Goal: Task Accomplishment & Management: Use online tool/utility

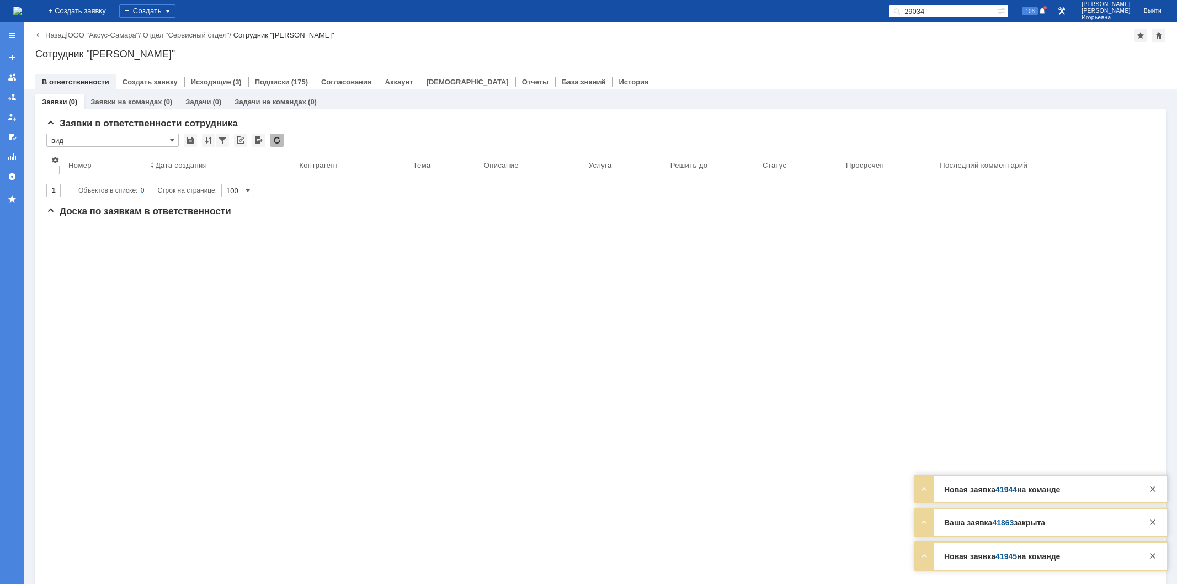
click at [129, 103] on link "Заявки на командах" at bounding box center [126, 102] width 71 height 8
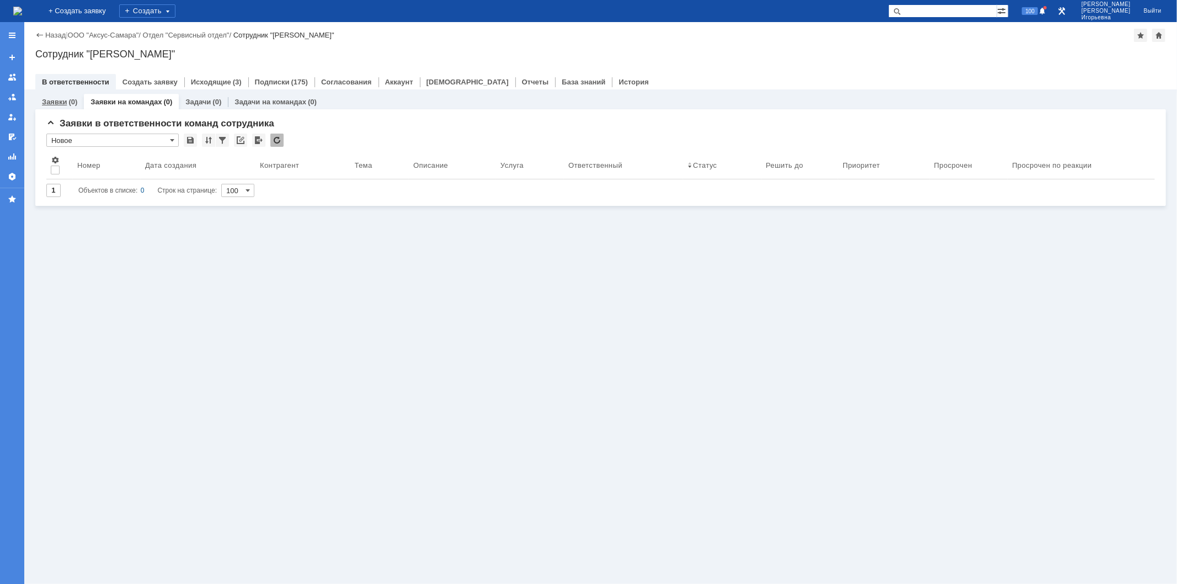
click at [65, 100] on link "Заявки" at bounding box center [54, 102] width 25 height 8
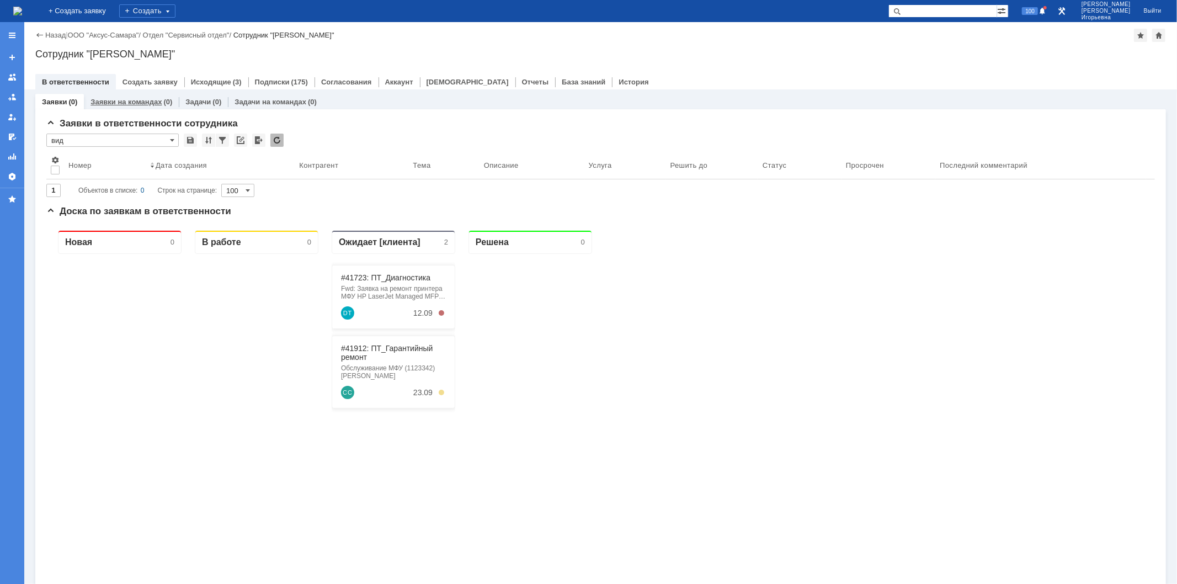
click at [134, 100] on link "Заявки на командах" at bounding box center [126, 102] width 71 height 8
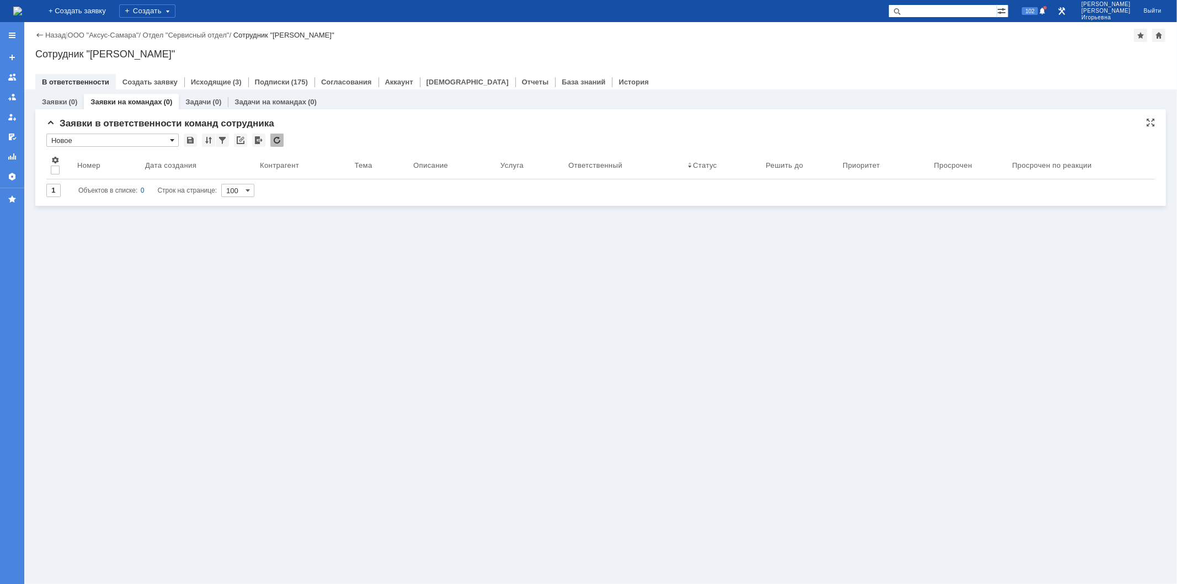
click at [173, 139] on span at bounding box center [172, 140] width 4 height 9
click at [94, 284] on span "Отложена" at bounding box center [113, 285] width 118 height 9
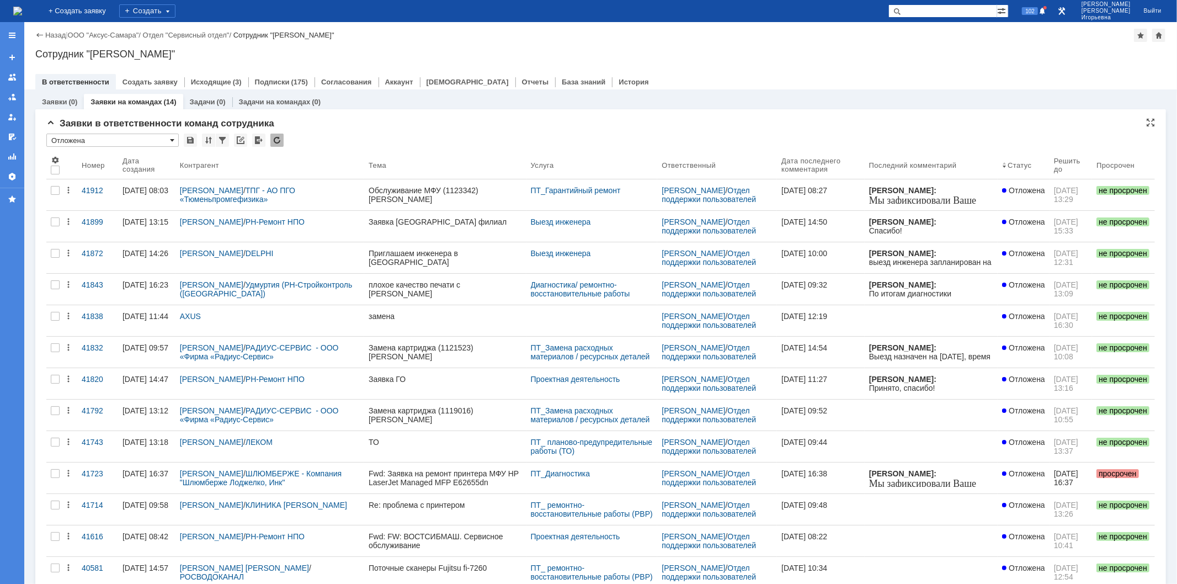
click at [172, 139] on span at bounding box center [172, 140] width 4 height 9
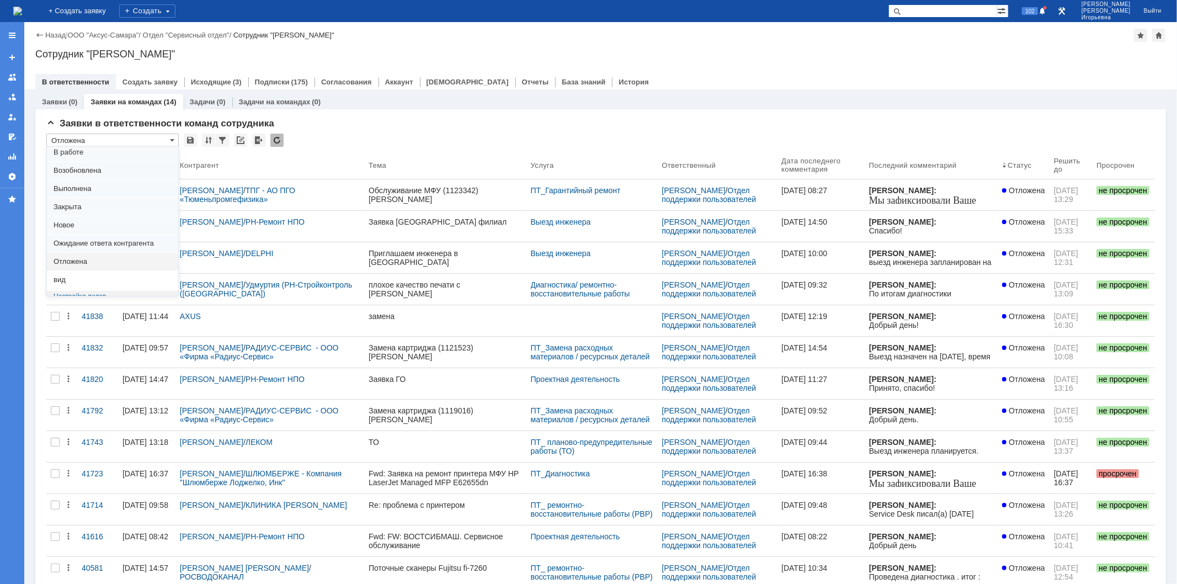
scroll to position [30, 0]
click at [72, 272] on span "вид" at bounding box center [113, 273] width 118 height 9
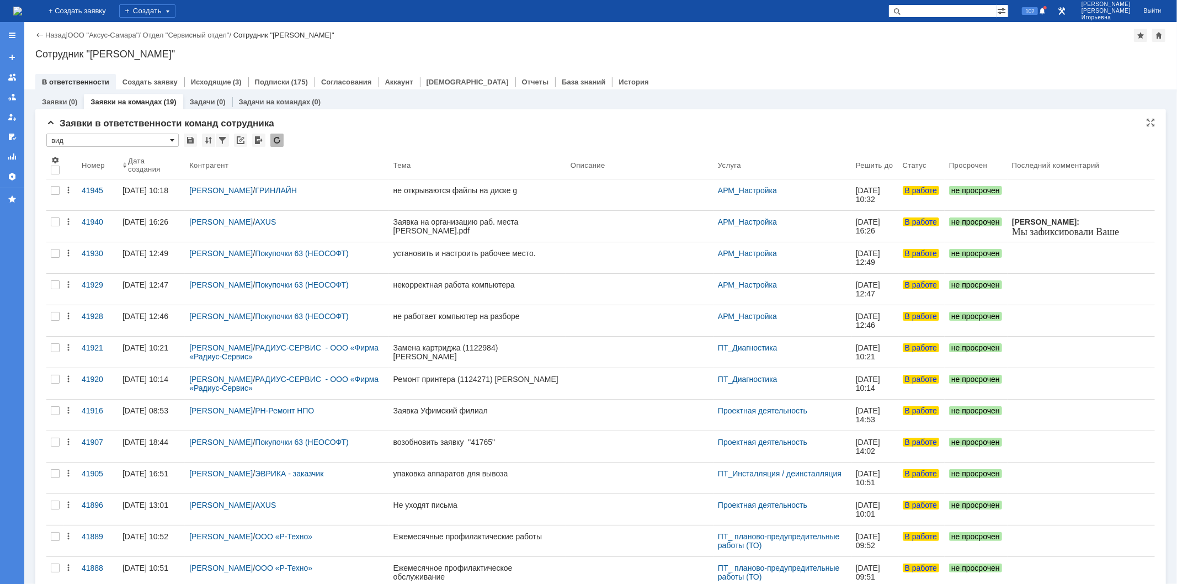
scroll to position [0, 0]
click at [172, 137] on span at bounding box center [172, 140] width 4 height 9
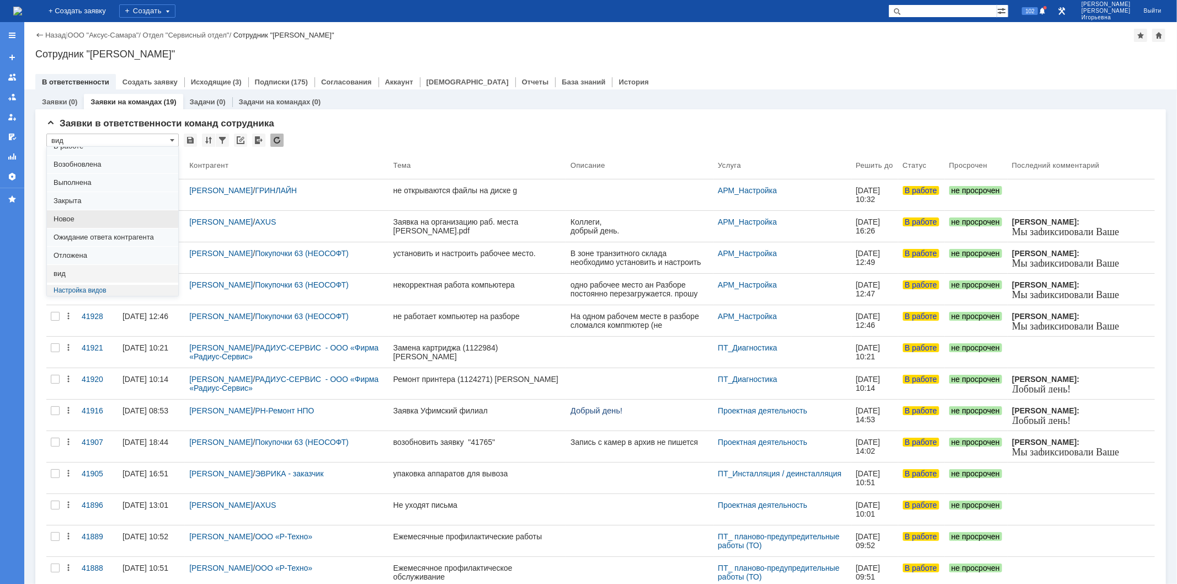
click at [81, 216] on span "Новое" at bounding box center [113, 219] width 118 height 9
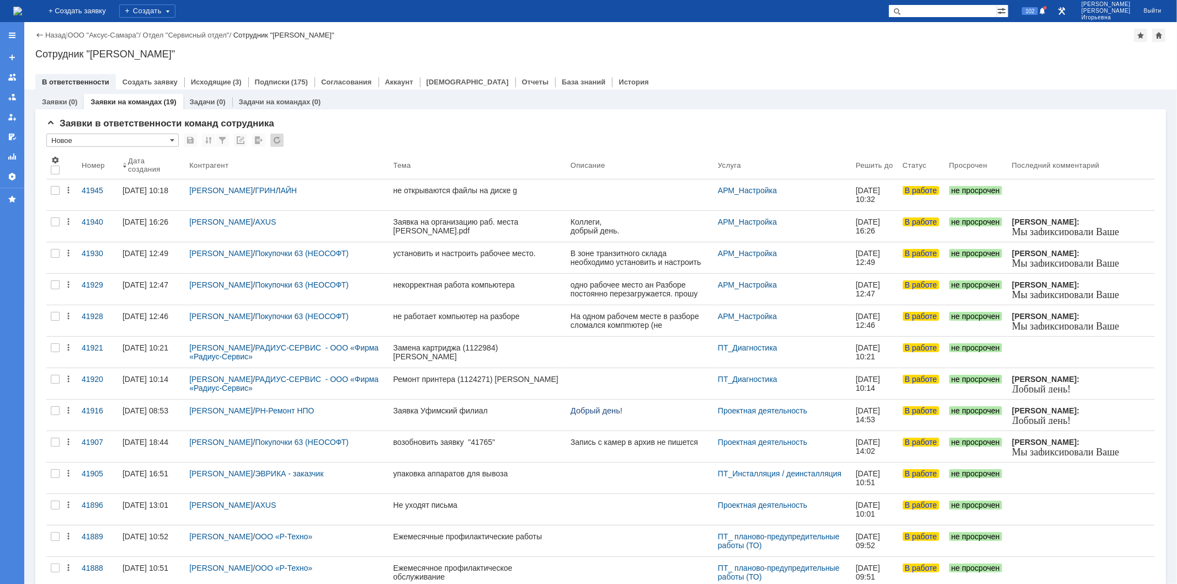
type input "Новое"
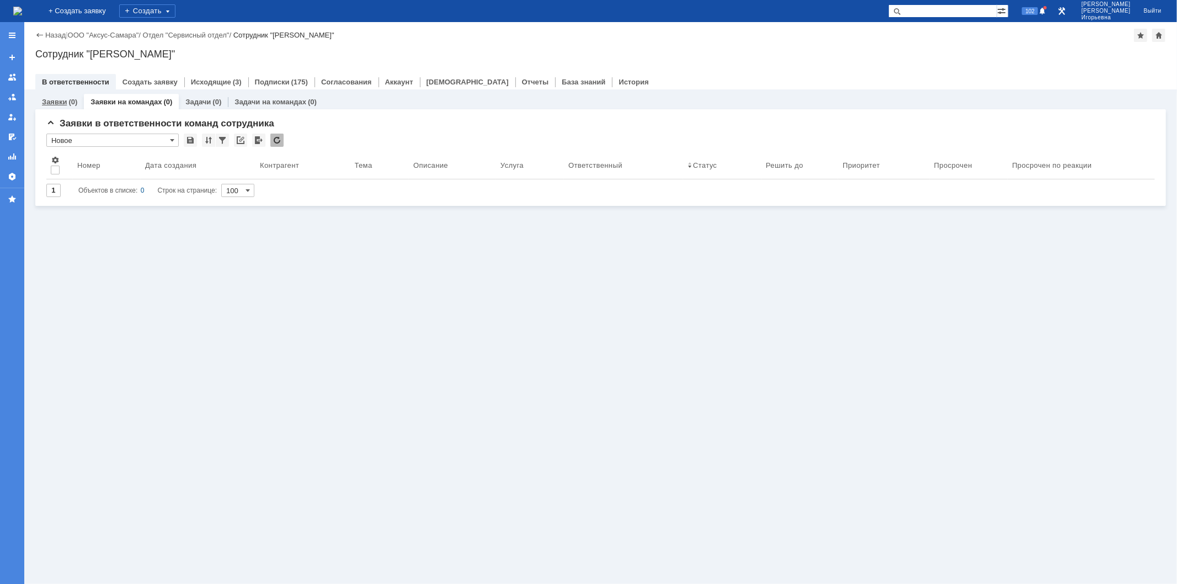
click at [47, 99] on link "Заявки" at bounding box center [54, 102] width 25 height 8
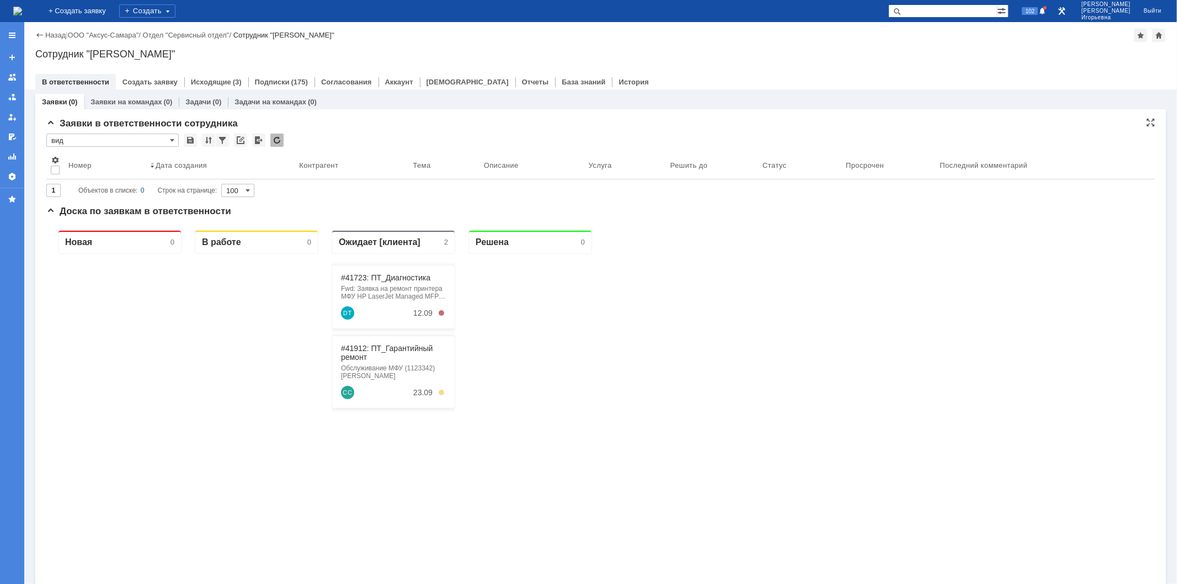
click at [174, 139] on input "вид" at bounding box center [112, 140] width 132 height 13
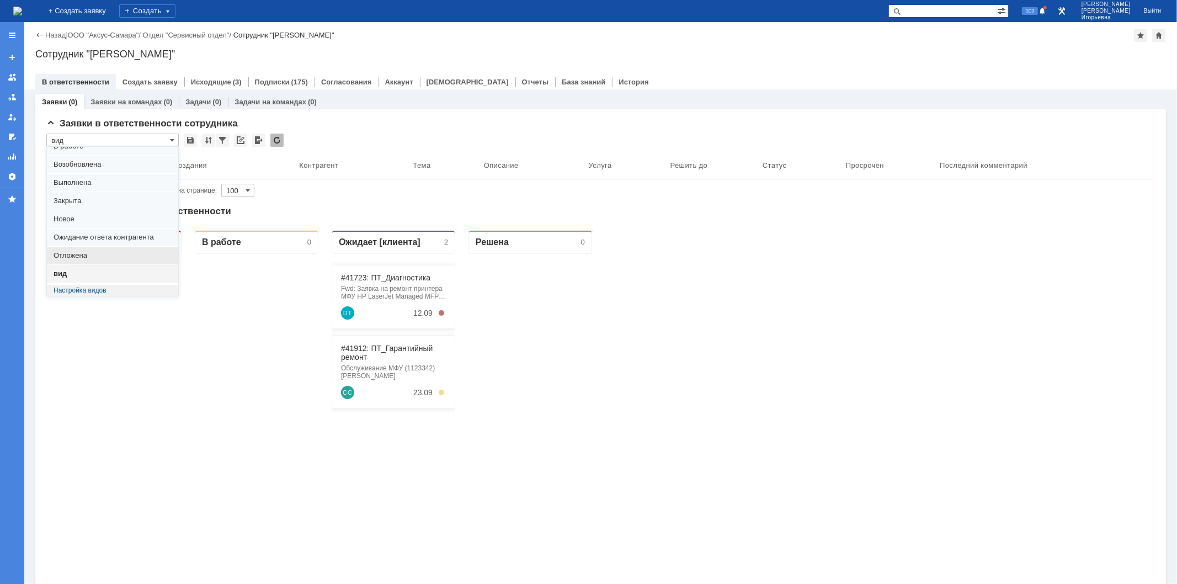
click at [75, 254] on span "Отложена" at bounding box center [113, 255] width 118 height 9
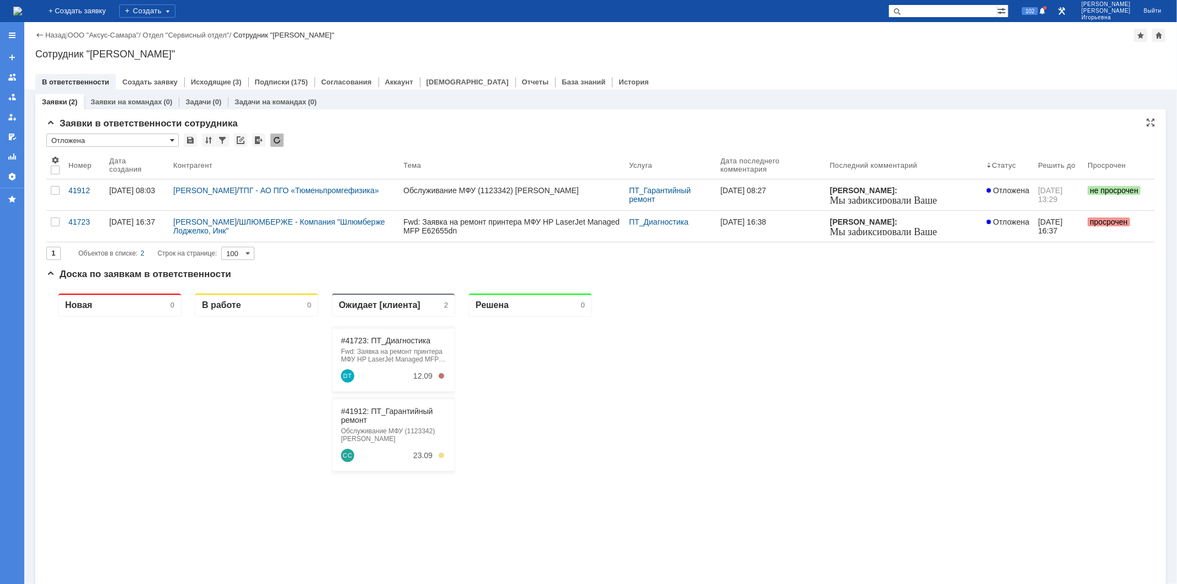
click at [171, 139] on span at bounding box center [172, 140] width 4 height 9
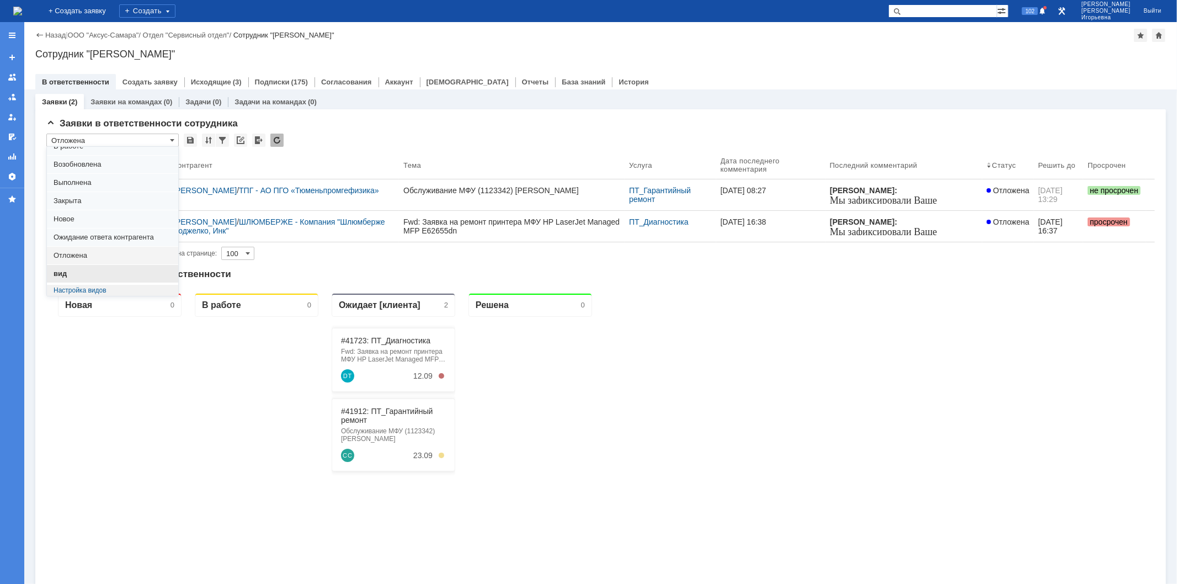
click at [71, 273] on span "вид" at bounding box center [113, 273] width 118 height 9
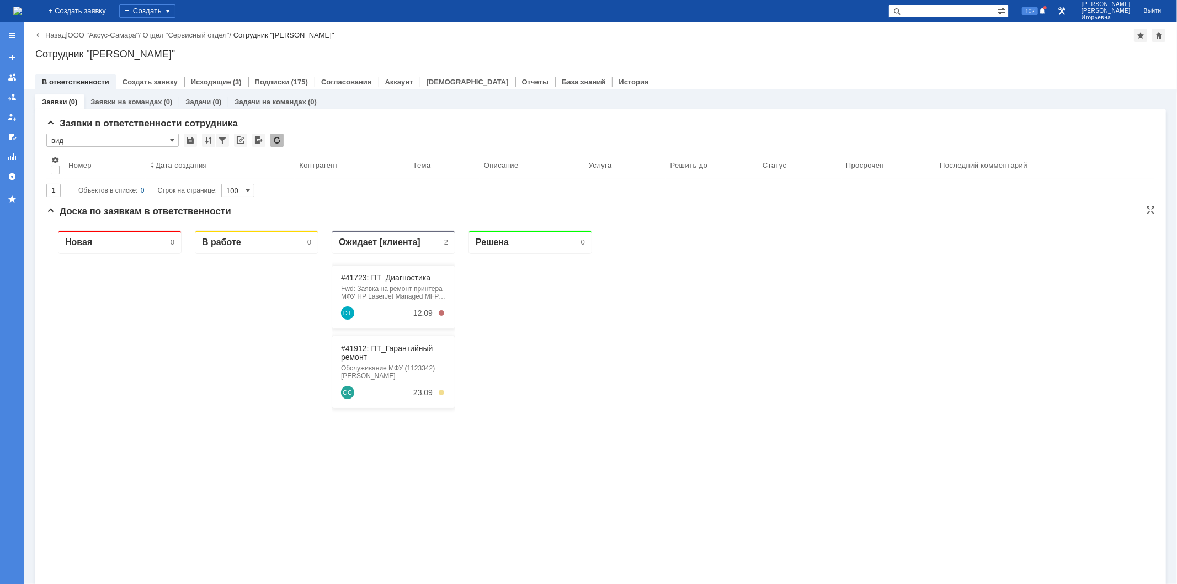
type input "вид"
click at [124, 98] on link "Заявки на командах" at bounding box center [126, 102] width 71 height 8
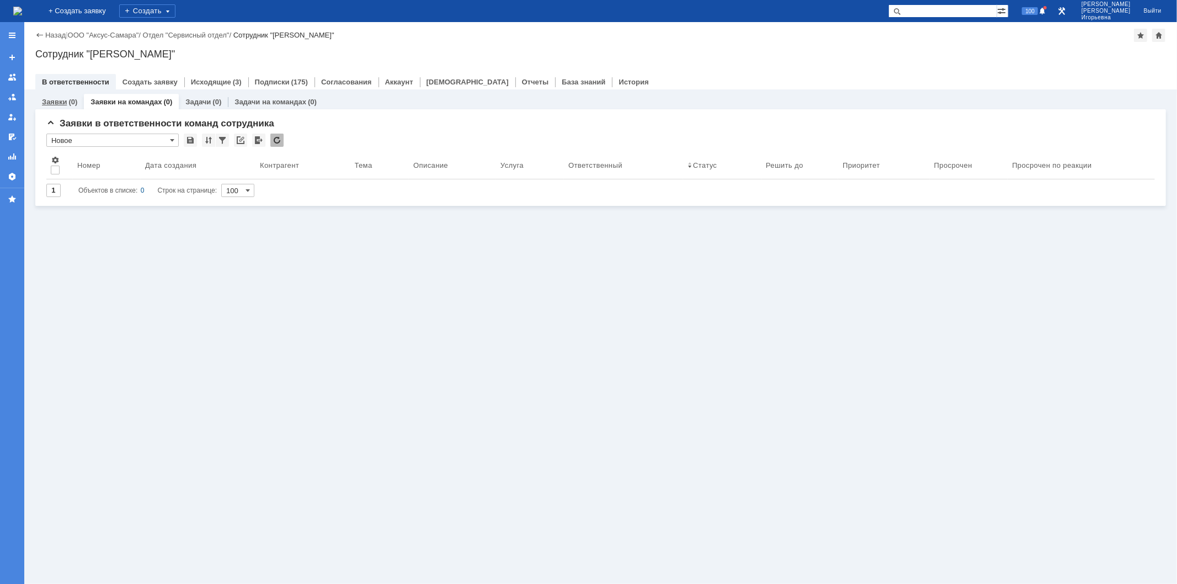
click at [51, 102] on link "Заявки" at bounding box center [54, 102] width 25 height 8
